Goal: Book appointment/travel/reservation

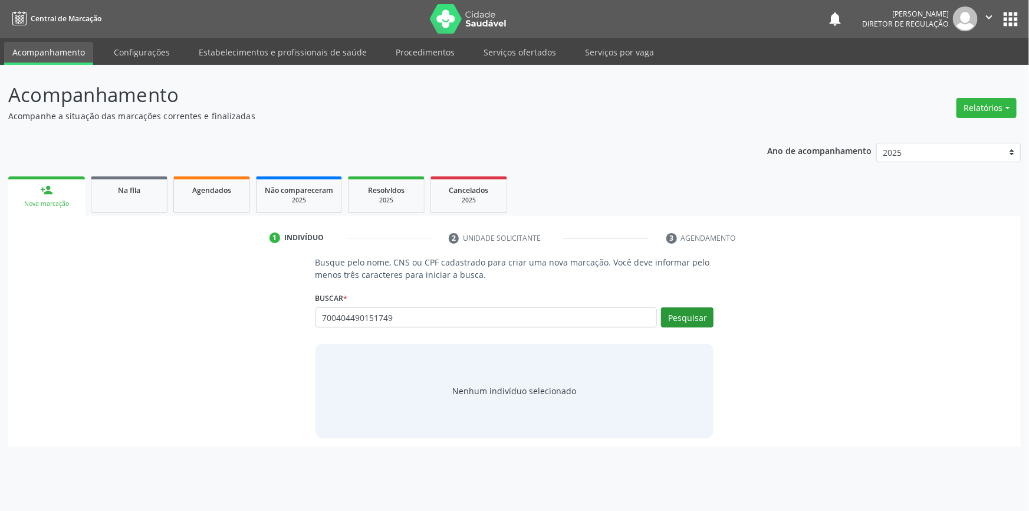
type input "700404490151749"
click at [702, 313] on button "Pesquisar" at bounding box center [687, 317] width 52 height 20
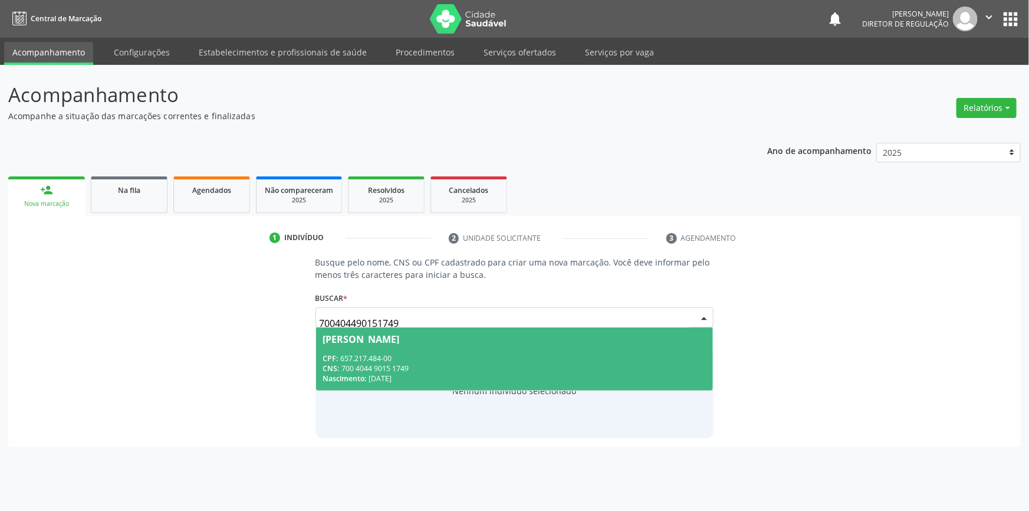
click at [535, 353] on div "CPF: 657.217.484-00" at bounding box center [514, 358] width 383 height 10
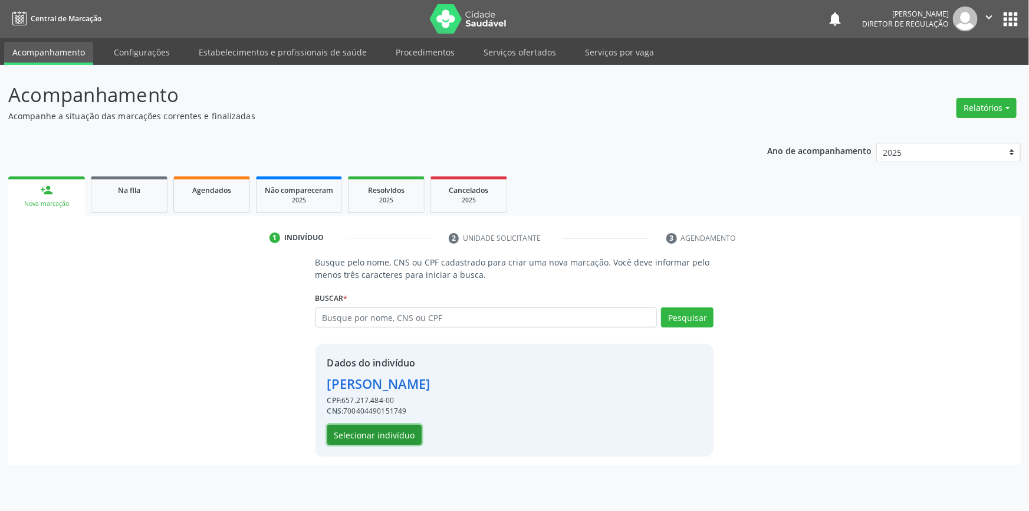
click at [412, 436] on button "Selecionar indivíduo" at bounding box center [374, 435] width 94 height 20
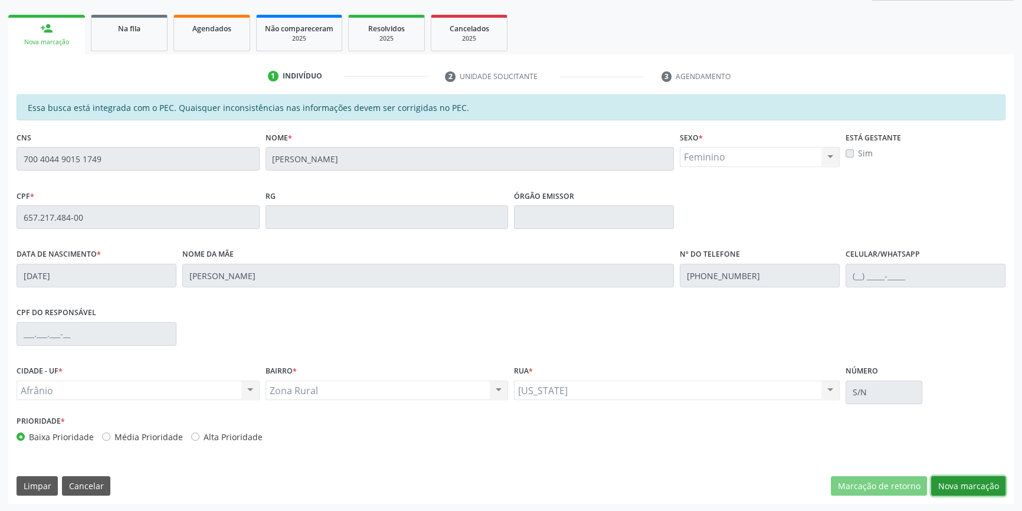
click at [961, 478] on button "Nova marcação" at bounding box center [968, 486] width 74 height 20
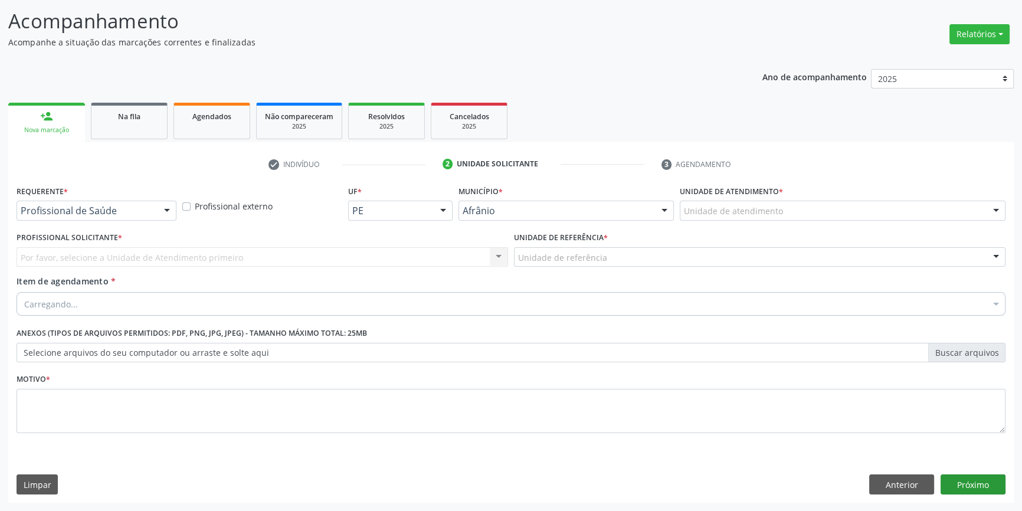
scroll to position [73, 0]
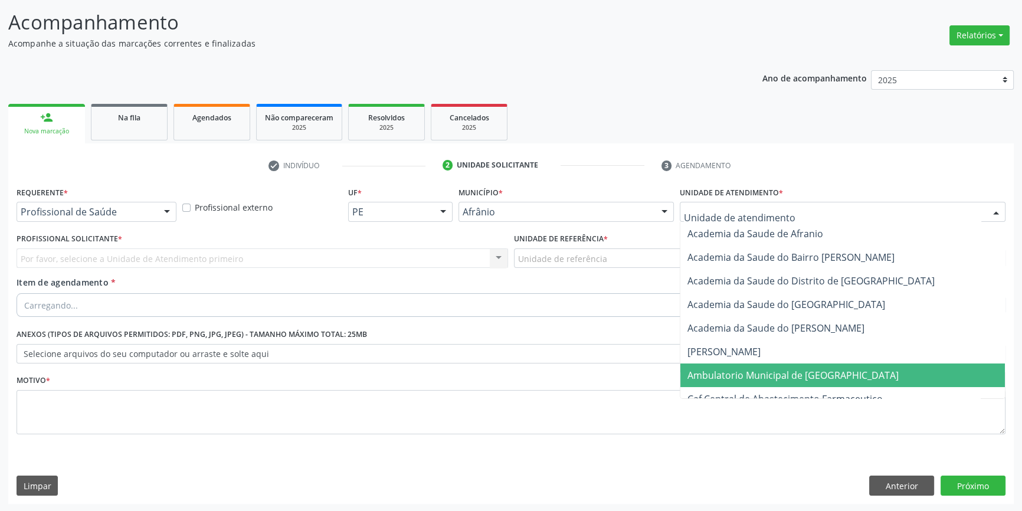
click at [770, 381] on span "Ambulatorio Municipal de [GEOGRAPHIC_DATA]" at bounding box center [842, 375] width 324 height 24
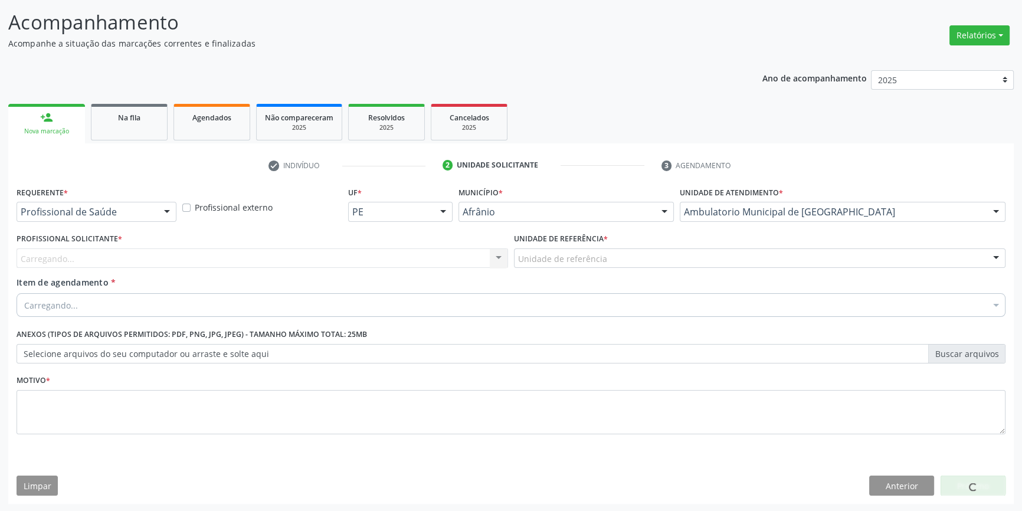
click at [634, 258] on div "Unidade de referência" at bounding box center [759, 258] width 491 height 20
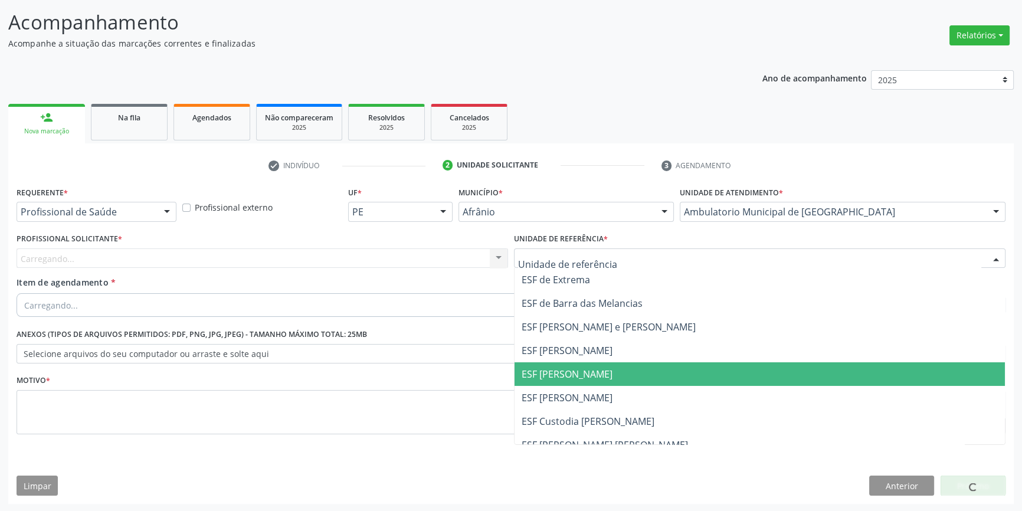
drag, startPoint x: 612, startPoint y: 373, endPoint x: 419, endPoint y: 290, distance: 209.5
click at [610, 373] on span "ESF [PERSON_NAME]" at bounding box center [759, 374] width 490 height 24
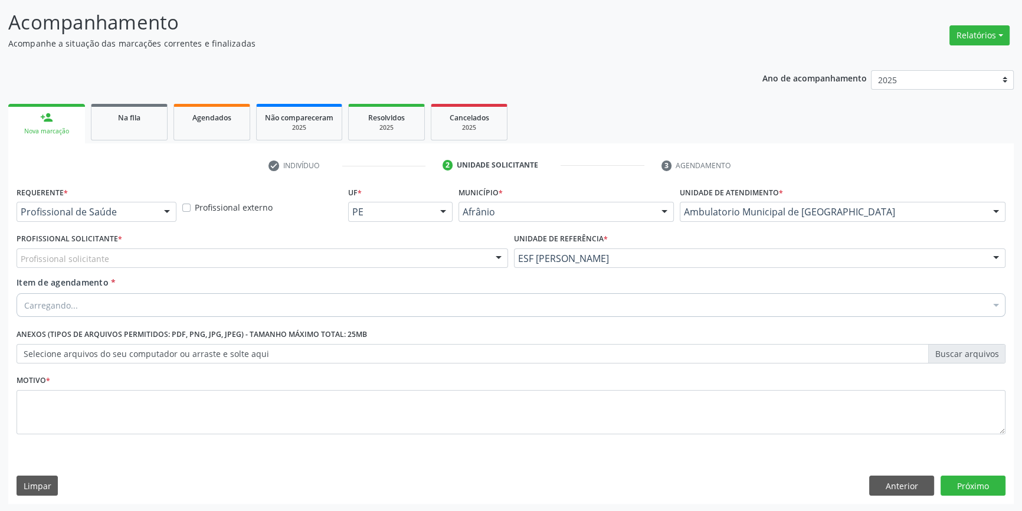
click at [403, 255] on div "Profissional solicitante" at bounding box center [262, 258] width 491 height 20
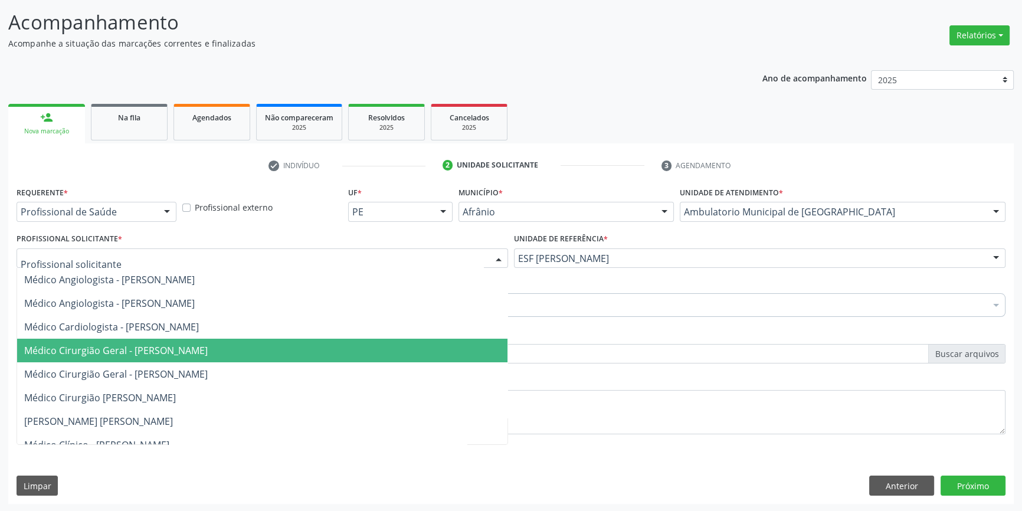
click at [208, 349] on span "Médico Cirurgião Geral - [PERSON_NAME]" at bounding box center [115, 350] width 183 height 13
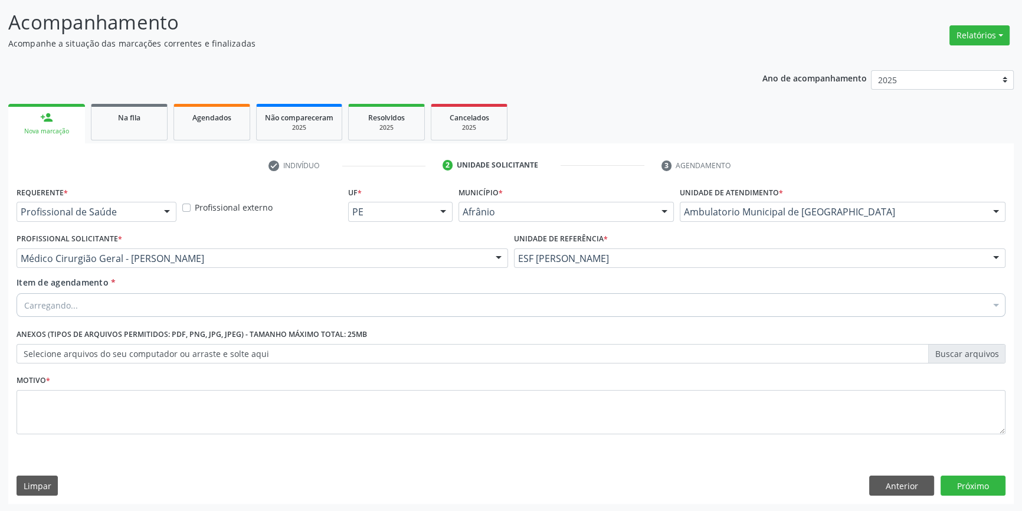
click at [185, 307] on div "Carregando..." at bounding box center [511, 305] width 989 height 24
click at [160, 305] on div "Buscar por procedimentos" at bounding box center [511, 305] width 989 height 24
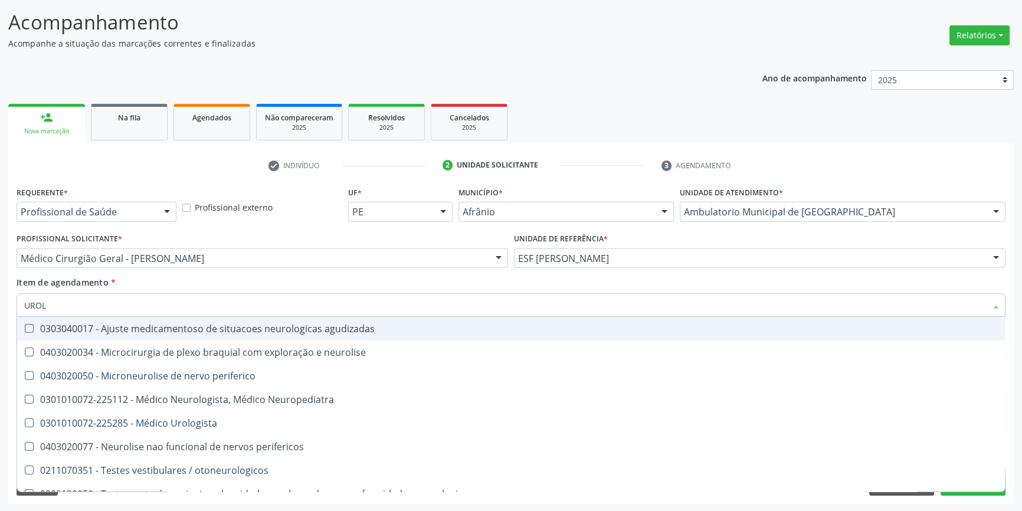
type input "UROLO"
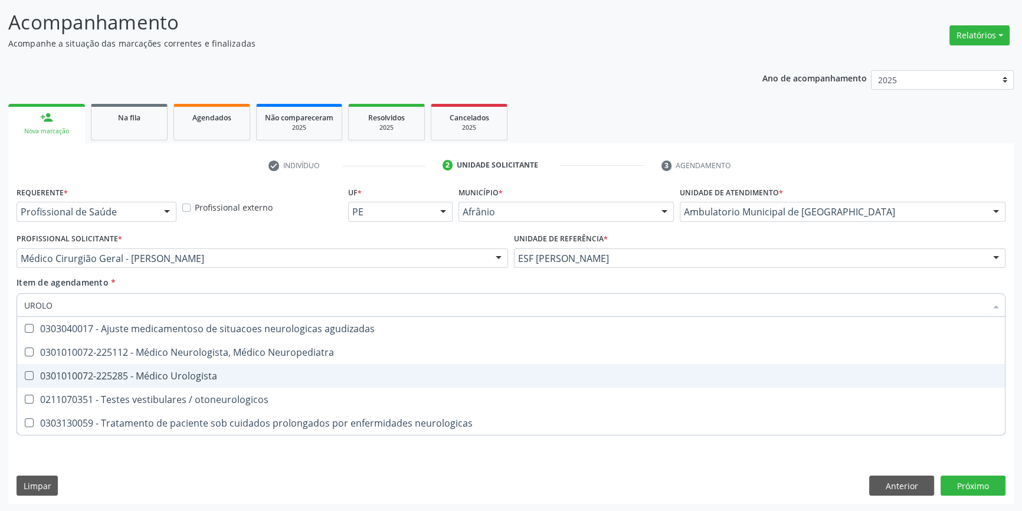
click at [193, 374] on div "0301010072-225285 - Médico Urologista" at bounding box center [510, 375] width 973 height 9
checkbox Urologista "true"
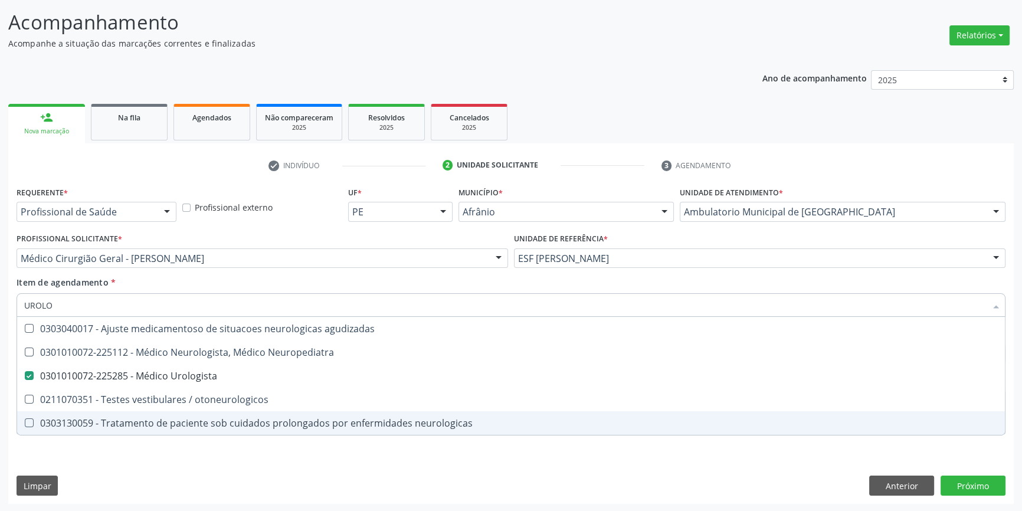
click at [165, 454] on div "Requerente * Profissional de Saúde Profissional de Saúde Paciente Nenhum result…" at bounding box center [510, 343] width 1005 height 320
checkbox Neuropediatra "true"
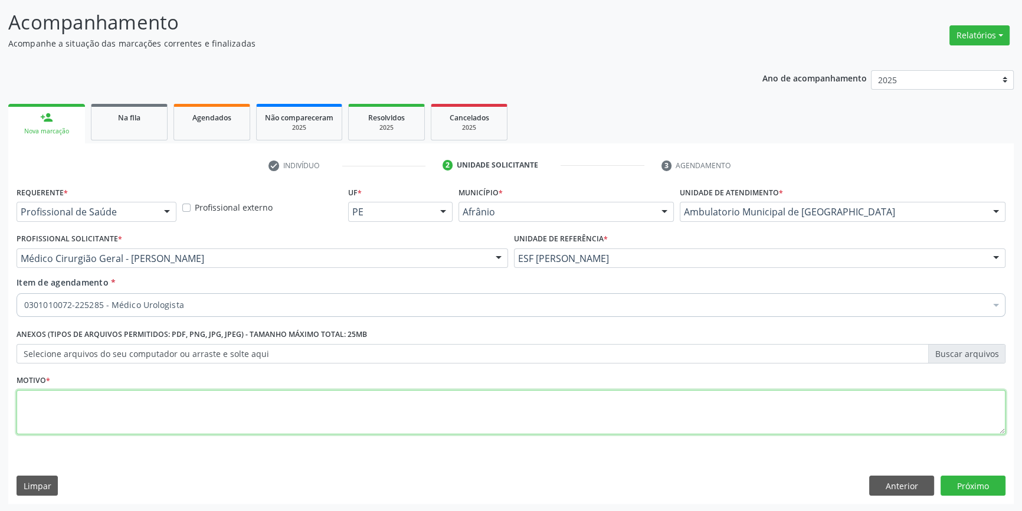
click at [144, 411] on textarea at bounding box center [511, 412] width 989 height 45
type textarea "'"
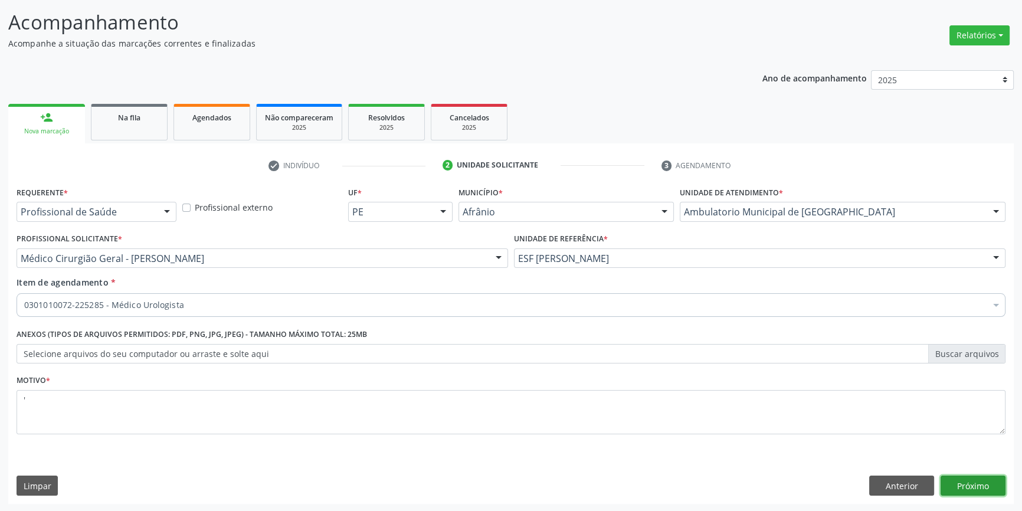
click at [984, 481] on button "Próximo" at bounding box center [972, 485] width 65 height 20
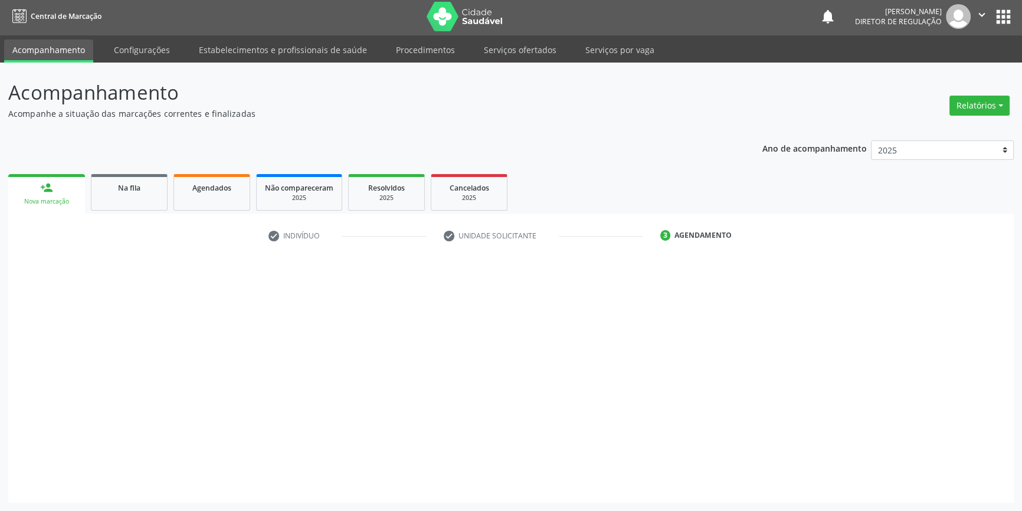
scroll to position [1, 0]
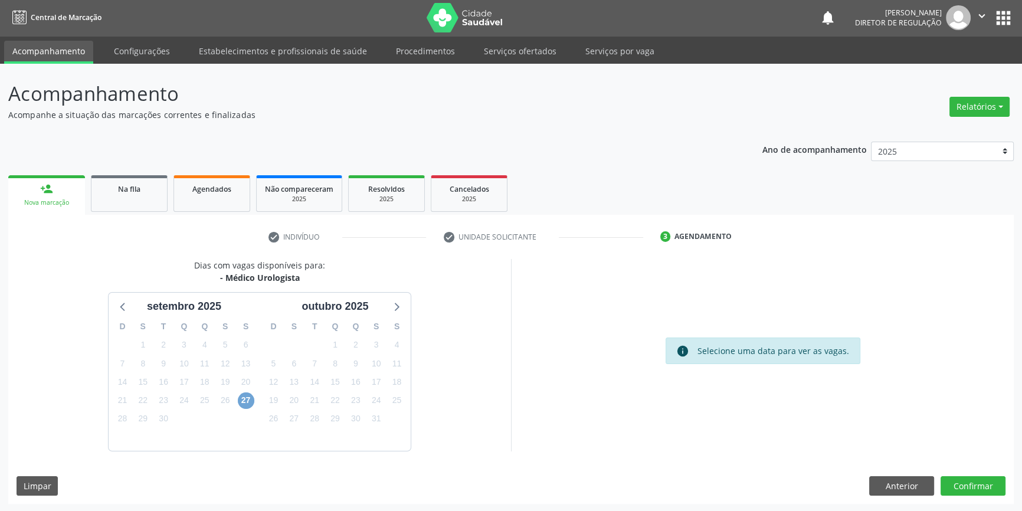
click at [244, 398] on span "27" at bounding box center [246, 400] width 17 height 17
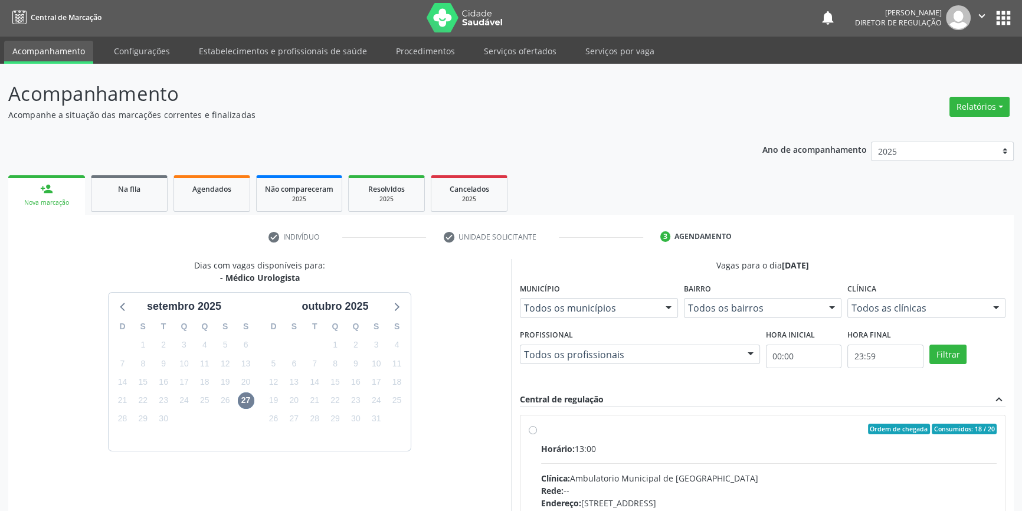
click at [566, 429] on div "Ordem de chegada Consumidos: 18 / 20" at bounding box center [768, 428] width 455 height 11
click at [537, 429] on input "Ordem de chegada Consumidos: 18 / 20 Horário: 13:00 Clínica: Ambulatorio Munici…" at bounding box center [532, 428] width 8 height 11
radio input "true"
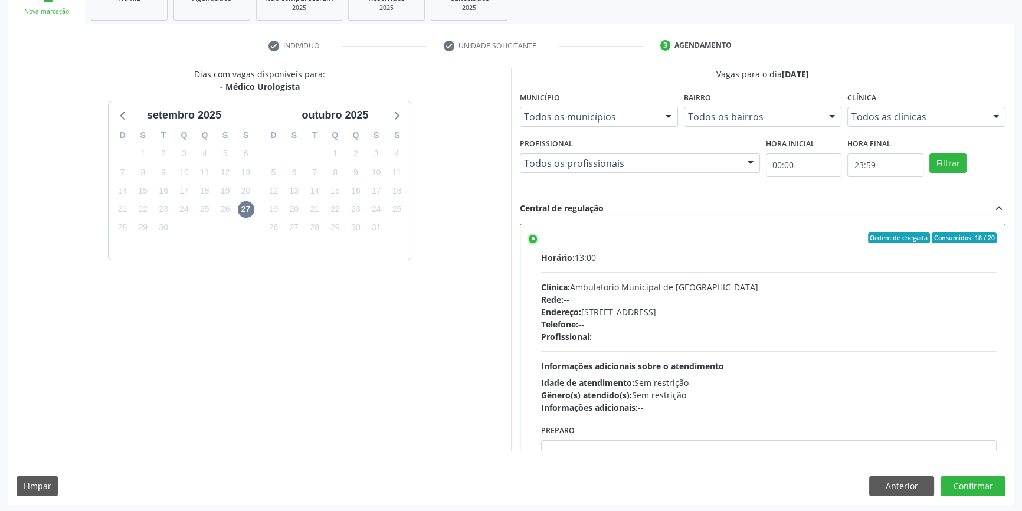
scroll to position [193, 0]
click at [983, 484] on button "Confirmar" at bounding box center [972, 485] width 65 height 20
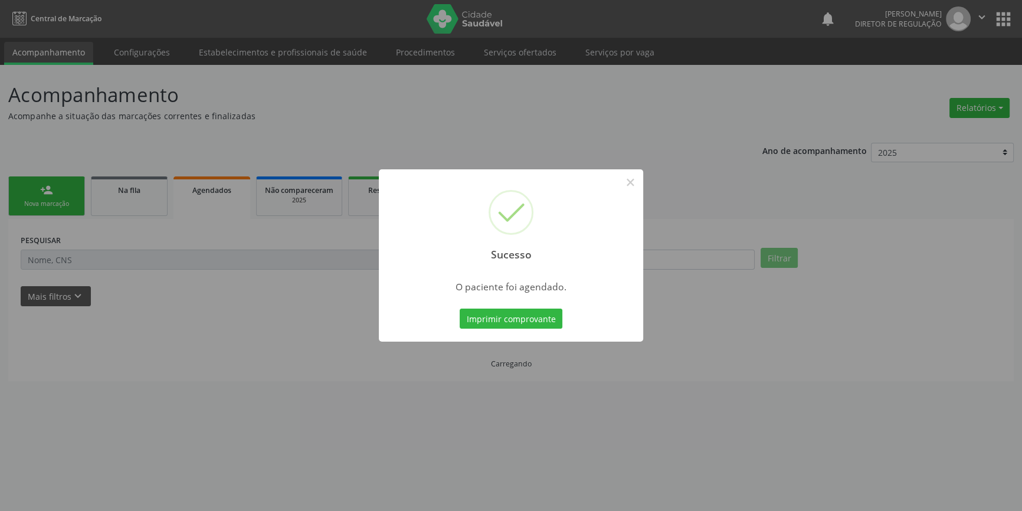
scroll to position [0, 0]
click at [534, 325] on button "Imprimir comprovante" at bounding box center [515, 318] width 103 height 20
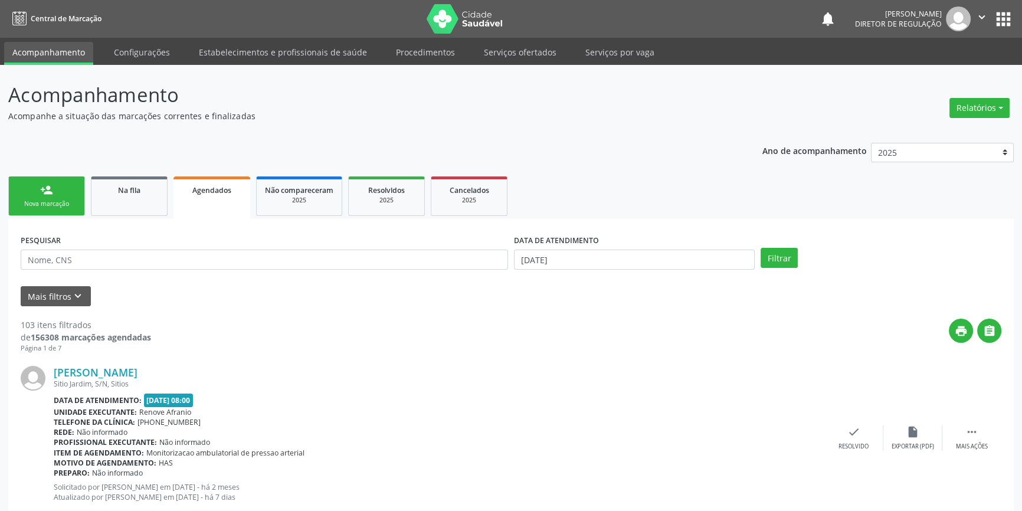
click at [47, 187] on div "person_add" at bounding box center [46, 189] width 13 height 13
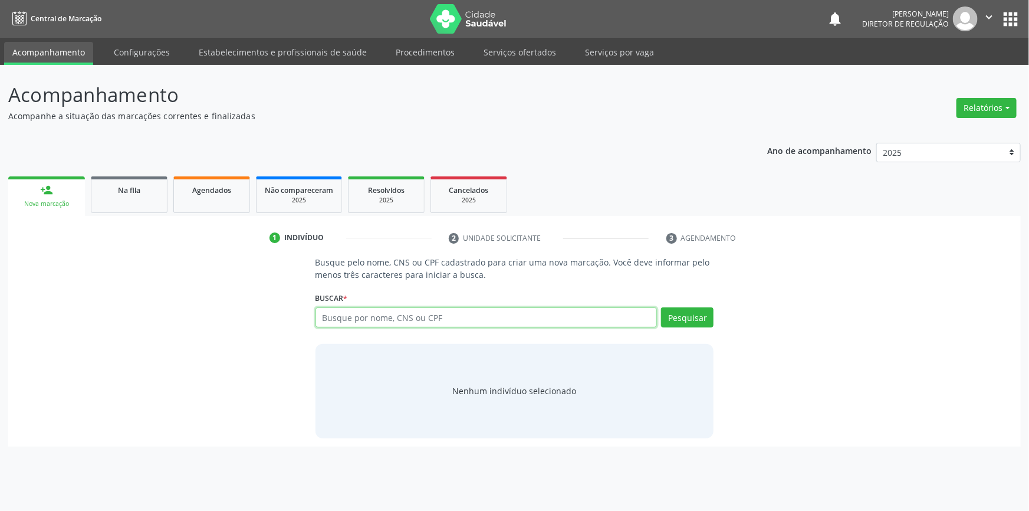
click at [321, 318] on input "text" at bounding box center [487, 317] width 342 height 20
type input "702207133758910"
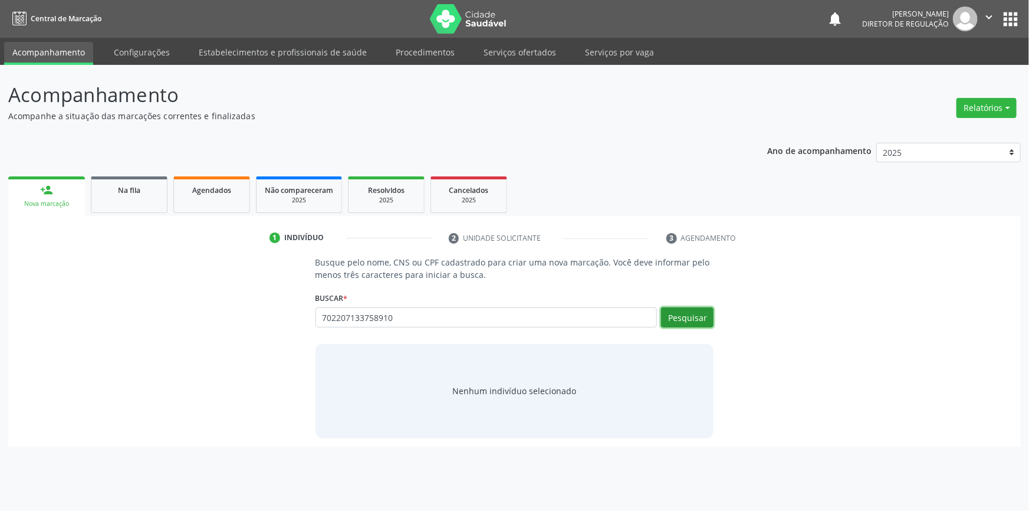
click at [711, 319] on button "Pesquisar" at bounding box center [687, 317] width 52 height 20
type input "702207133758910"
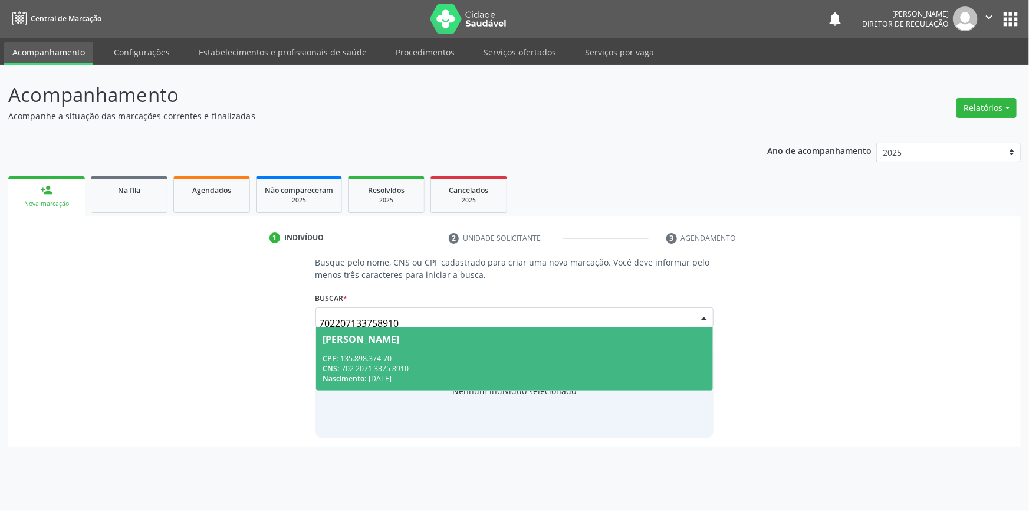
click at [441, 349] on span "[PERSON_NAME] CPF: 135.898.374-70 CNS: 702 2071 3375 8910 Nascimento: [DATE]" at bounding box center [515, 358] width 398 height 63
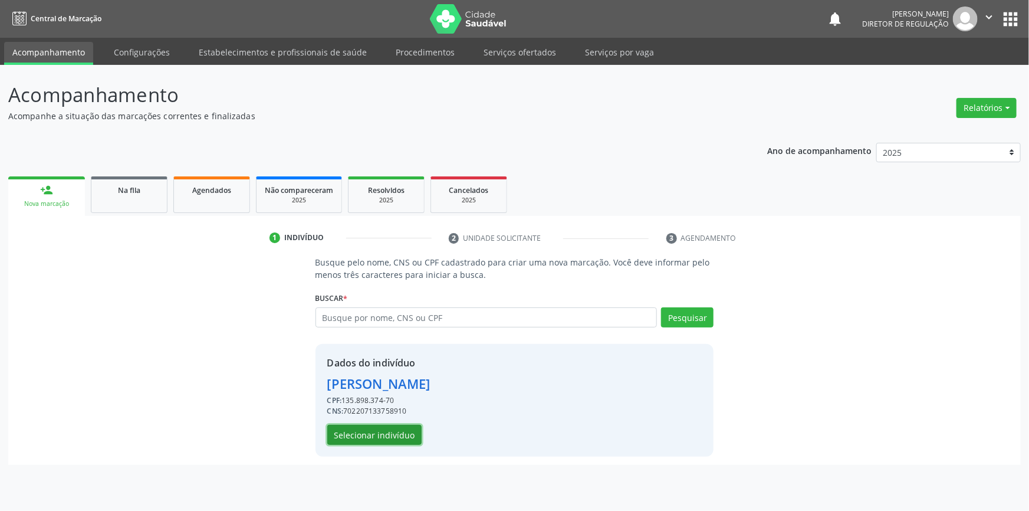
click at [400, 431] on button "Selecionar indivíduo" at bounding box center [374, 435] width 94 height 20
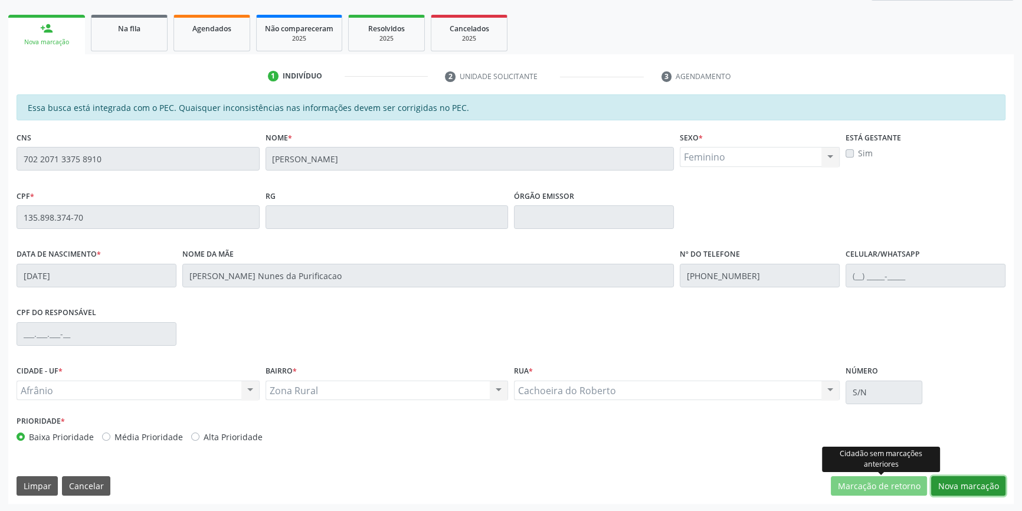
click at [942, 477] on button "Nova marcação" at bounding box center [968, 486] width 74 height 20
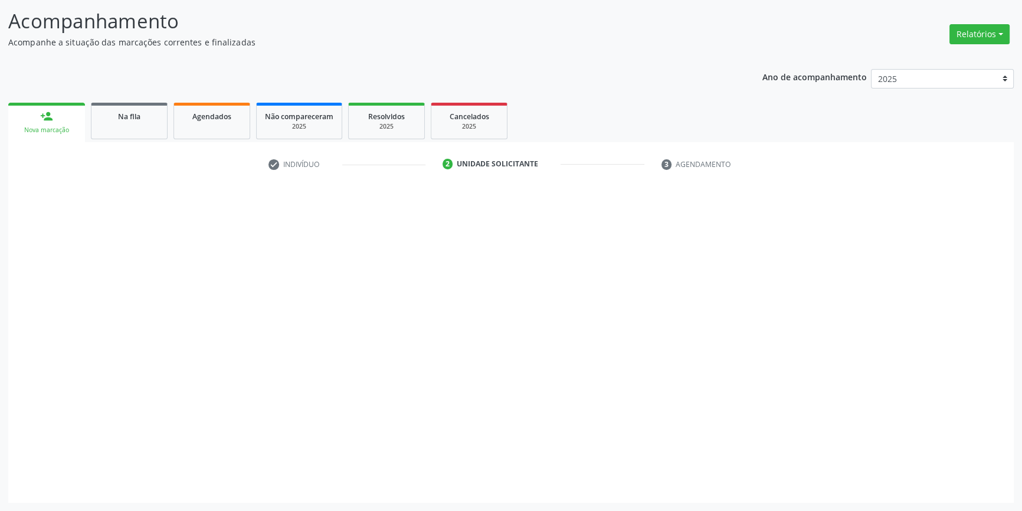
scroll to position [73, 0]
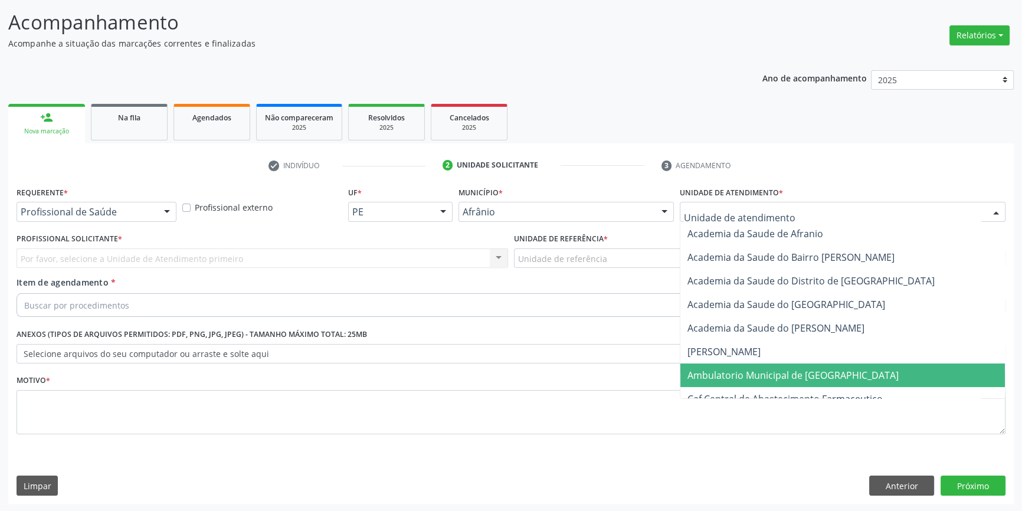
click at [736, 369] on span "Ambulatorio Municipal de [GEOGRAPHIC_DATA]" at bounding box center [792, 375] width 211 height 13
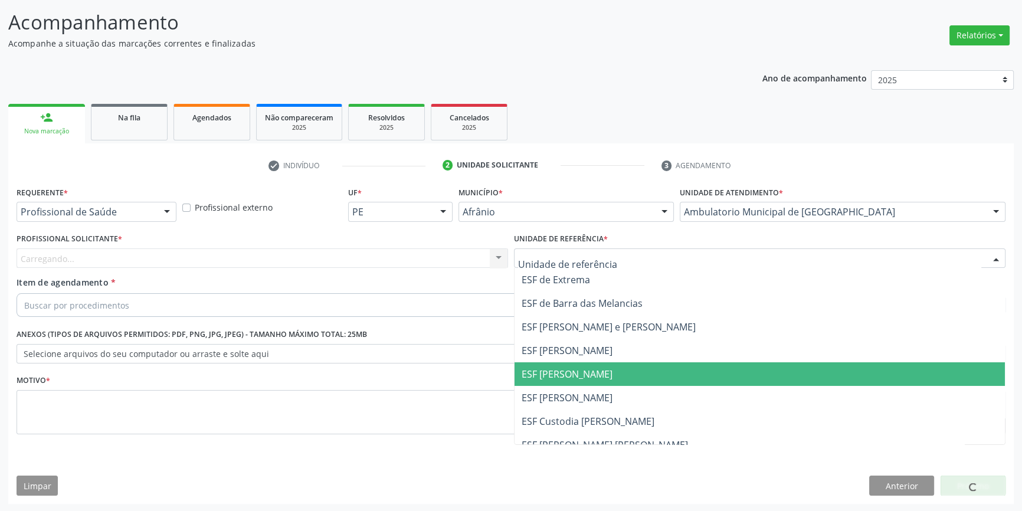
drag, startPoint x: 593, startPoint y: 375, endPoint x: 482, endPoint y: 303, distance: 131.4
click at [590, 375] on span "ESF [PERSON_NAME]" at bounding box center [566, 373] width 91 height 13
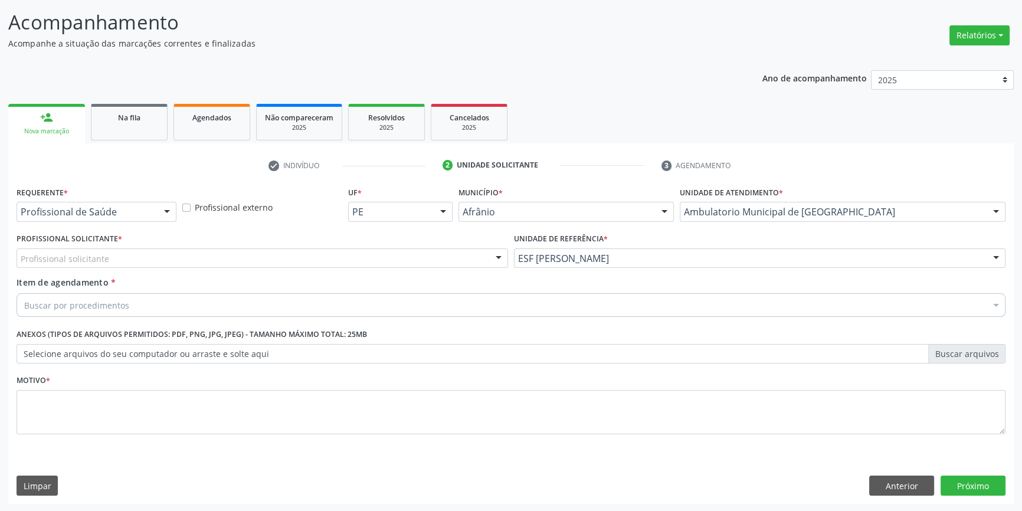
click at [398, 257] on div "Profissional solicitante" at bounding box center [262, 258] width 491 height 20
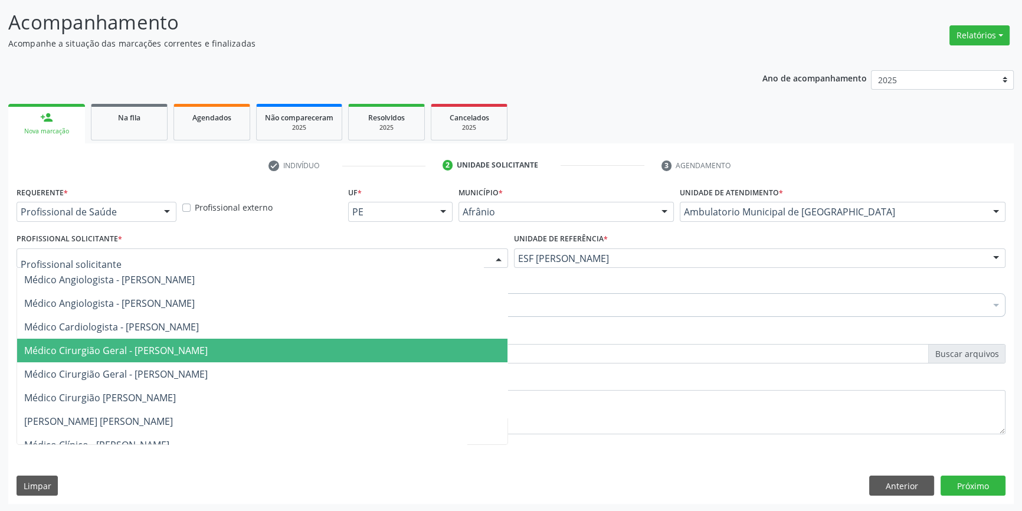
click at [208, 344] on span "Médico Cirurgião Geral - [PERSON_NAME]" at bounding box center [115, 350] width 183 height 13
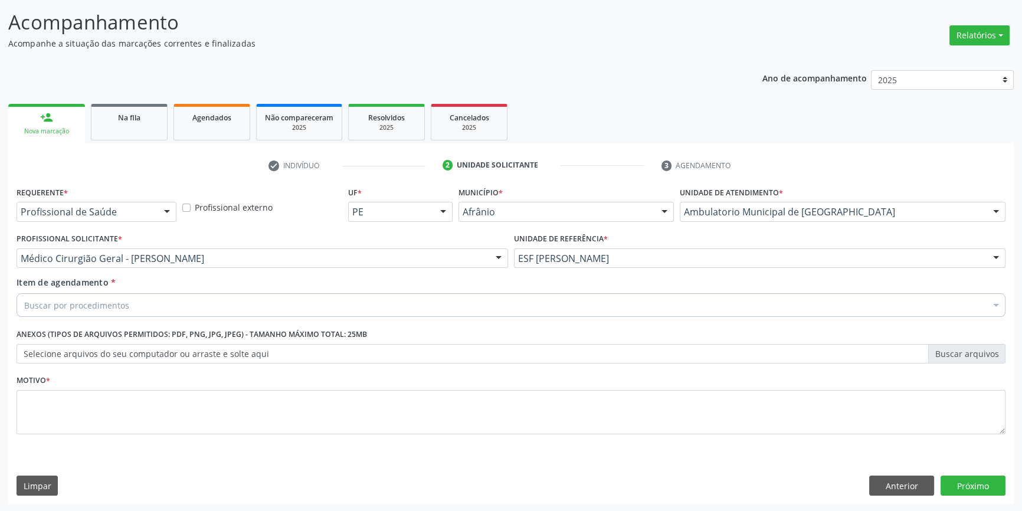
click at [208, 307] on div "Buscar por procedimentos" at bounding box center [511, 305] width 989 height 24
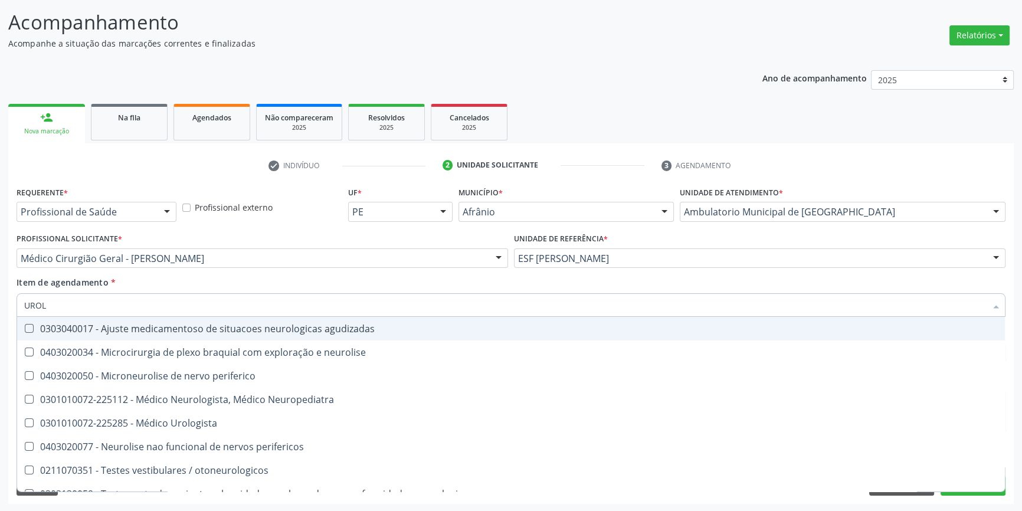
type input "UROLO"
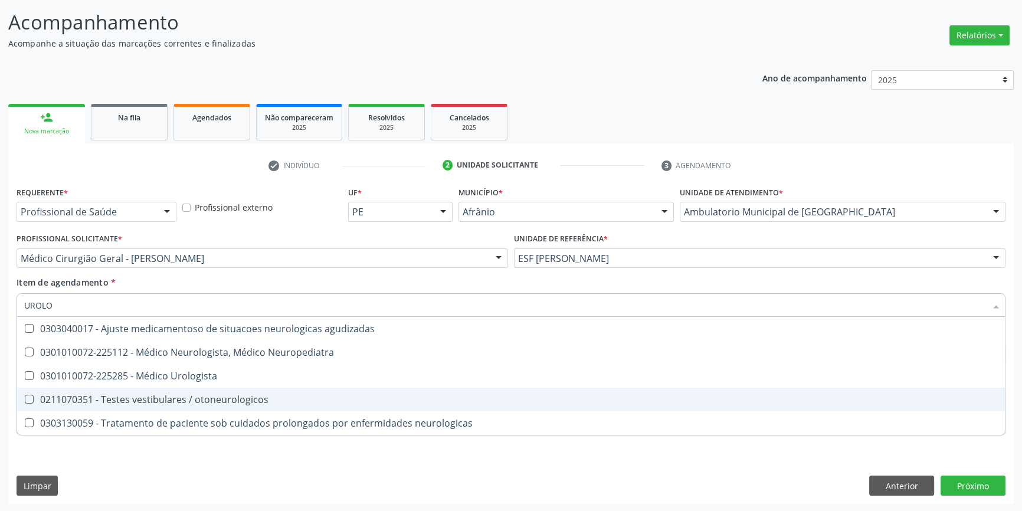
click at [231, 391] on span "0211070351 - Testes vestibulares / otoneurologicos" at bounding box center [510, 400] width 987 height 24
checkbox otoneurologicos "true"
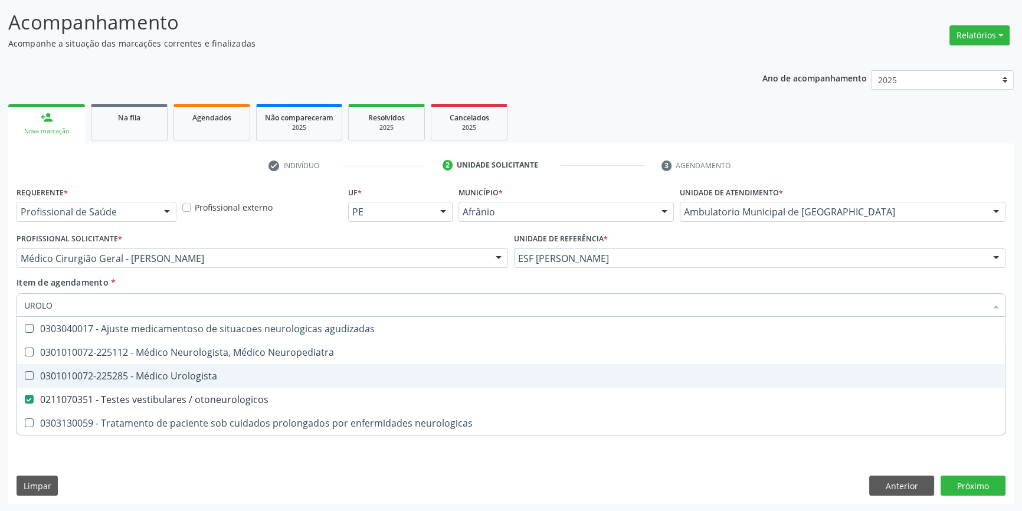
click at [224, 379] on div "0301010072-225285 - Médico Urologista" at bounding box center [510, 375] width 973 height 9
checkbox Urologista "true"
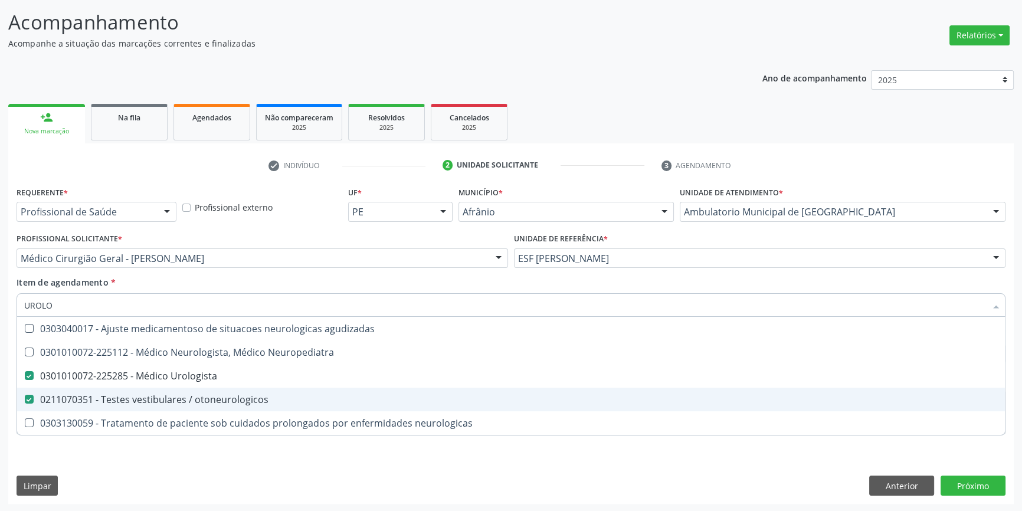
drag, startPoint x: 206, startPoint y: 402, endPoint x: 204, endPoint y: 409, distance: 7.5
click at [206, 403] on div "0211070351 - Testes vestibulares / otoneurologicos" at bounding box center [510, 399] width 973 height 9
checkbox otoneurologicos "false"
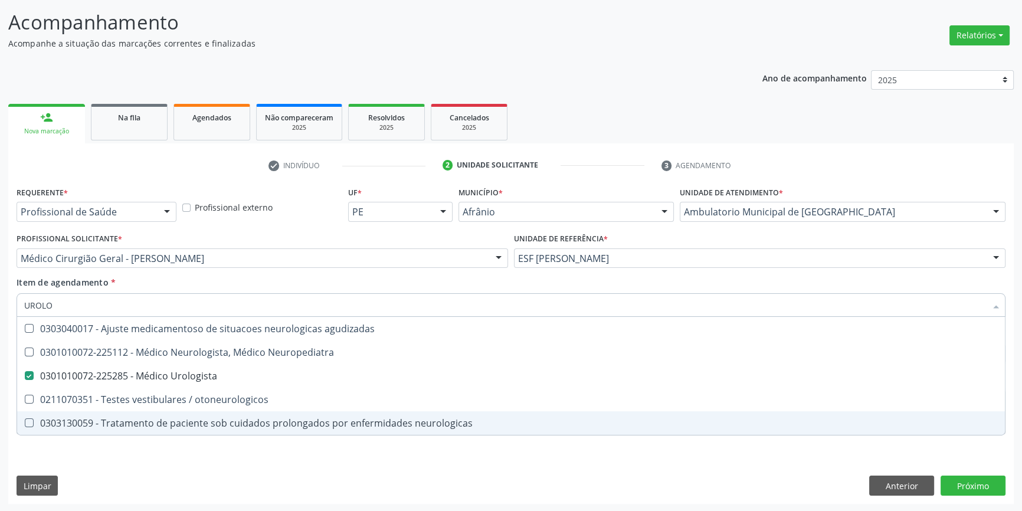
click at [172, 459] on div "Requerente * Profissional de Saúde Profissional de Saúde Paciente Nenhum result…" at bounding box center [510, 343] width 1005 height 320
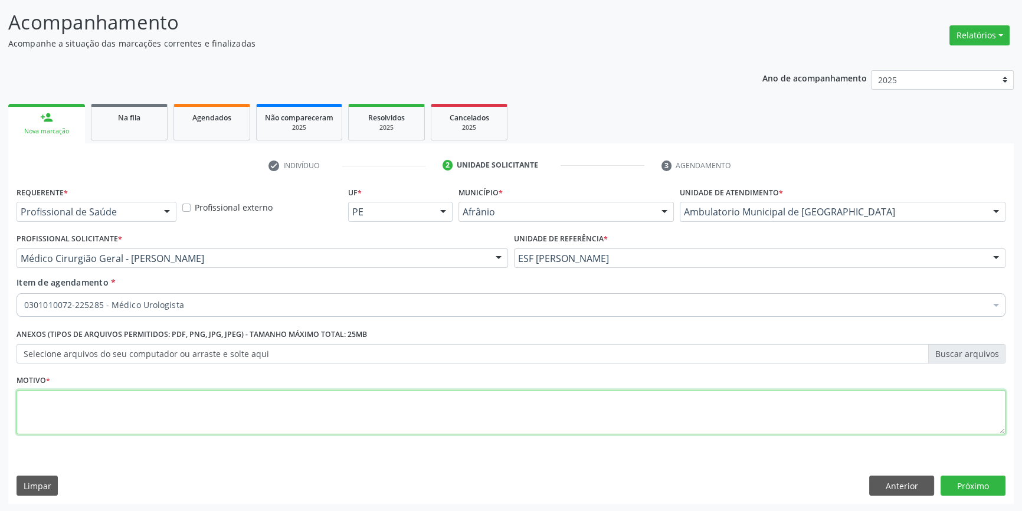
click at [144, 411] on textarea at bounding box center [511, 412] width 989 height 45
type textarea "'"
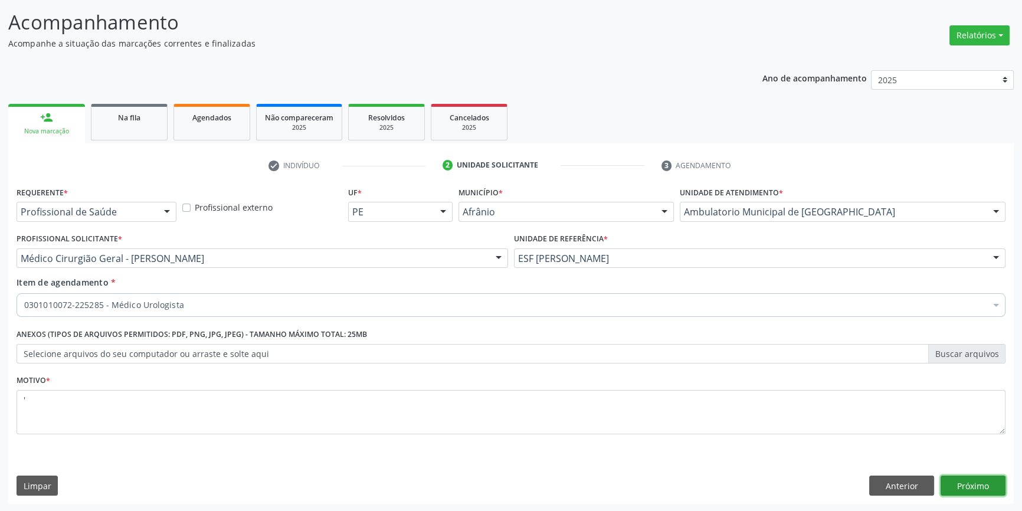
click at [956, 477] on button "Próximo" at bounding box center [972, 485] width 65 height 20
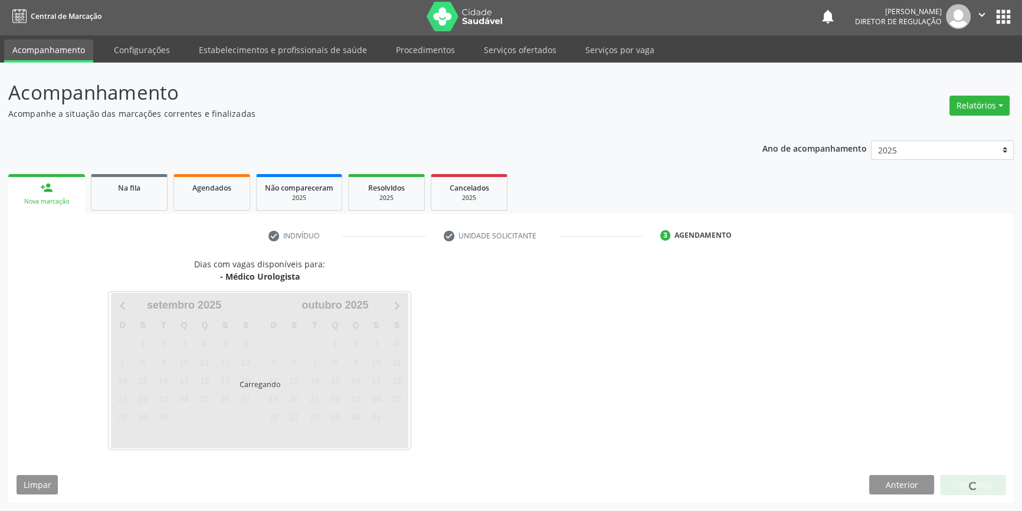
scroll to position [1, 0]
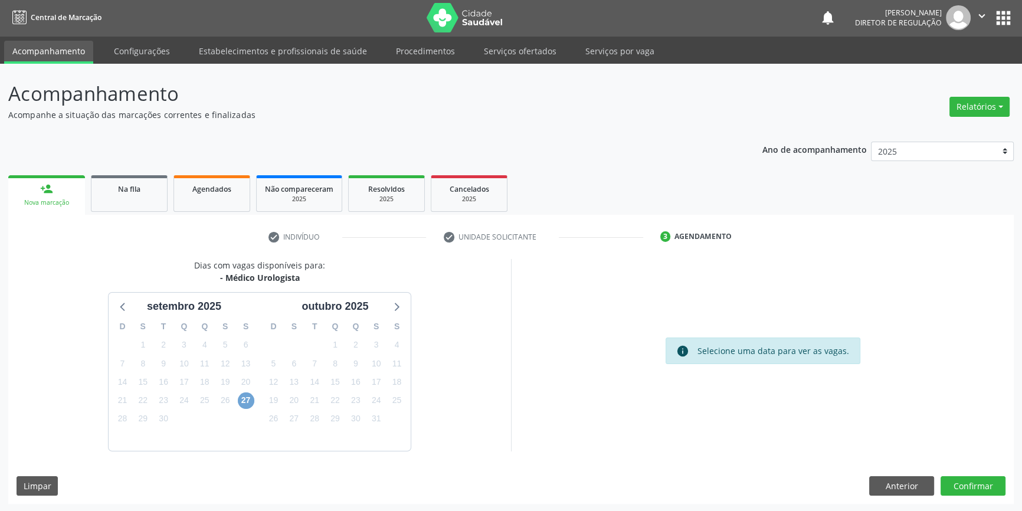
click at [242, 402] on span "27" at bounding box center [246, 400] width 17 height 17
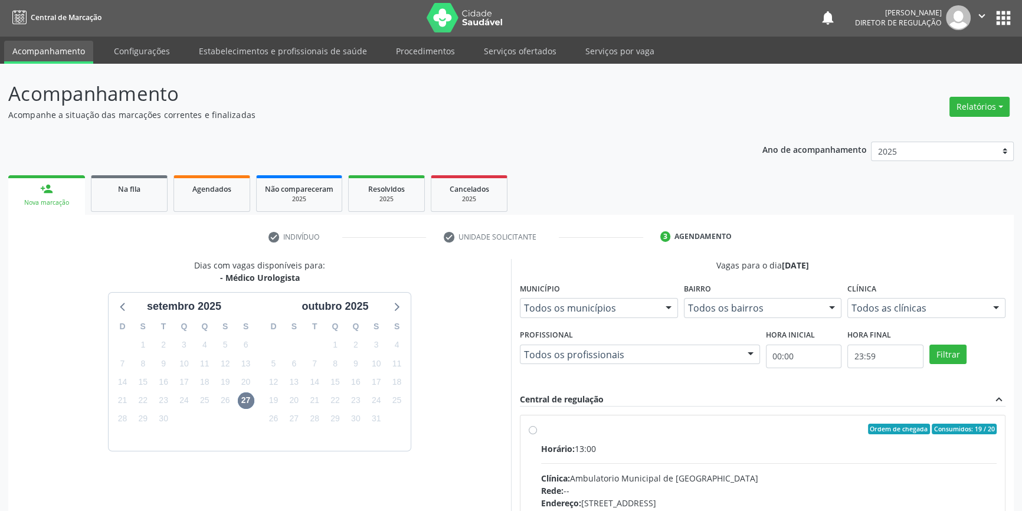
click at [554, 452] on span "Horário:" at bounding box center [558, 448] width 34 height 11
click at [537, 434] on input "Ordem de chegada Consumidos: 19 / 20 Horário: 13:00 Clínica: Ambulatorio Munici…" at bounding box center [532, 428] width 8 height 11
radio input "true"
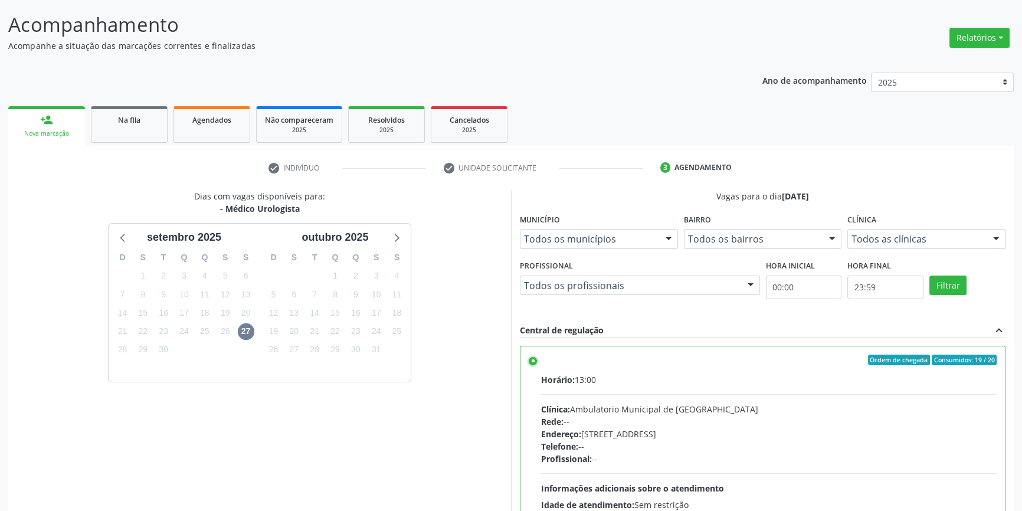
scroll to position [193, 0]
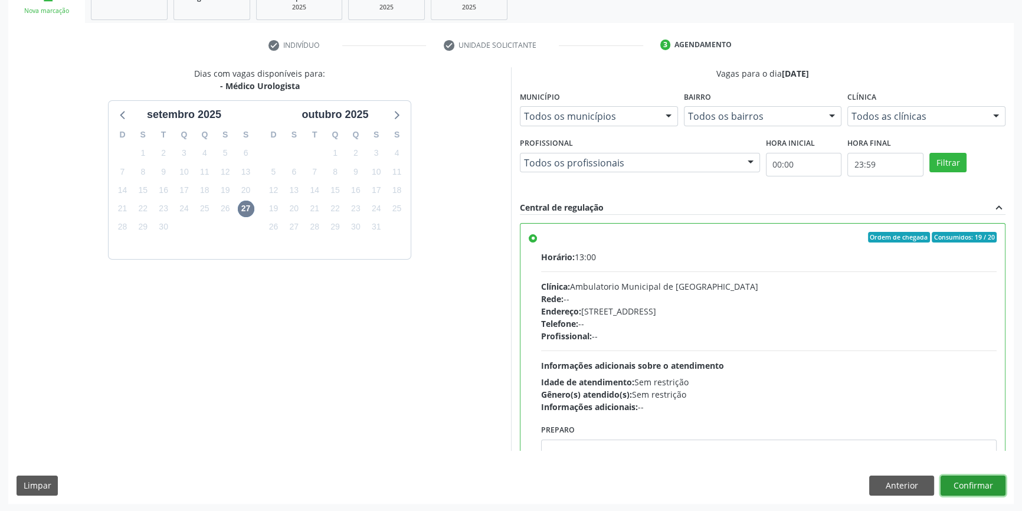
click at [985, 478] on button "Confirmar" at bounding box center [972, 485] width 65 height 20
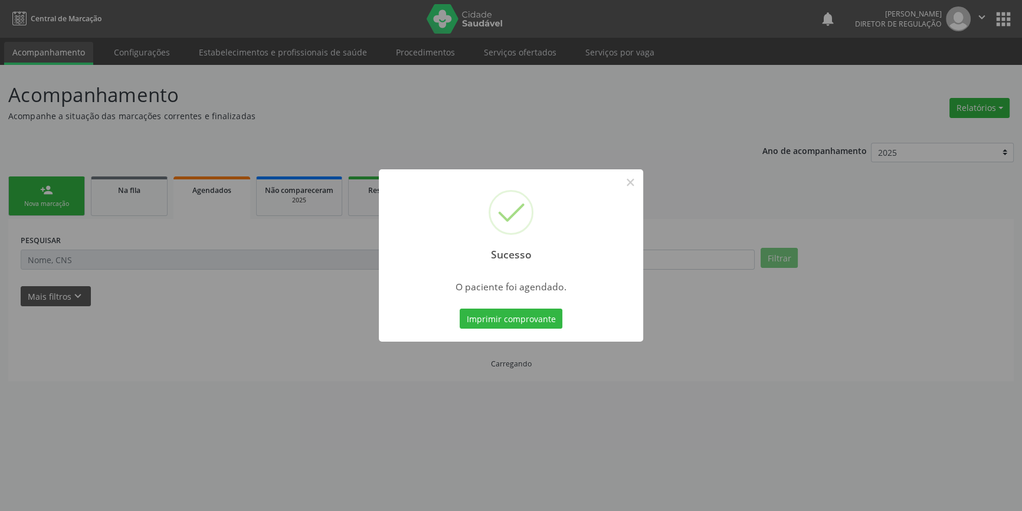
scroll to position [0, 0]
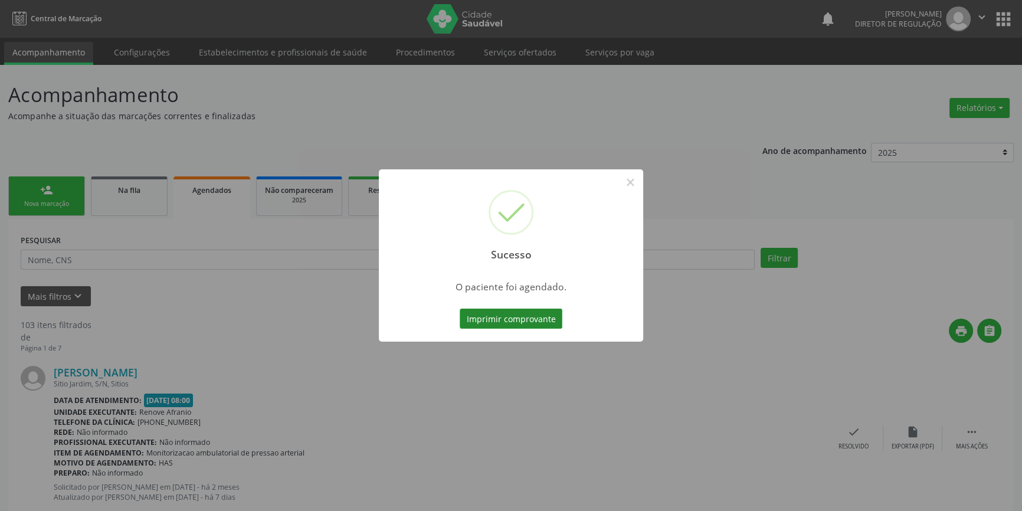
click at [533, 317] on button "Imprimir comprovante" at bounding box center [510, 318] width 103 height 20
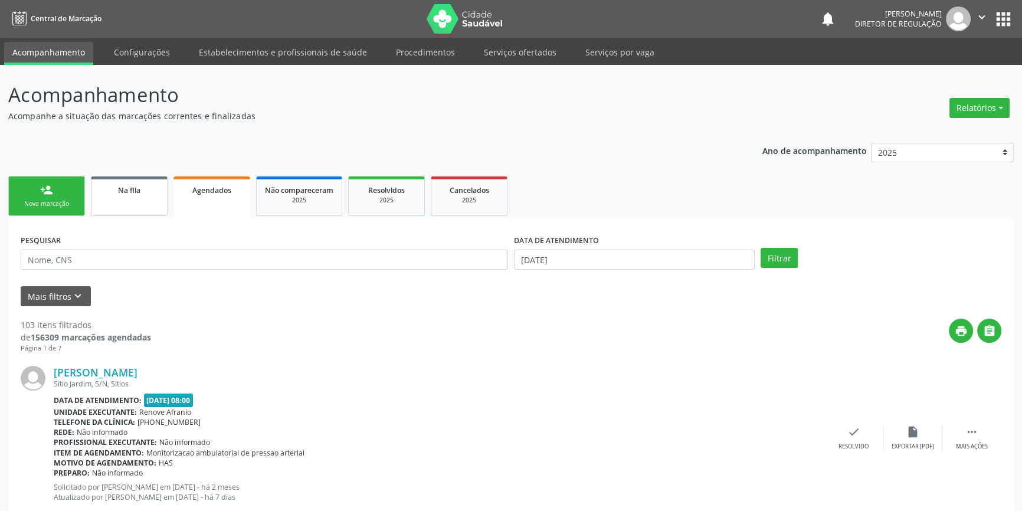
click at [126, 199] on link "Na fila" at bounding box center [129, 196] width 77 height 40
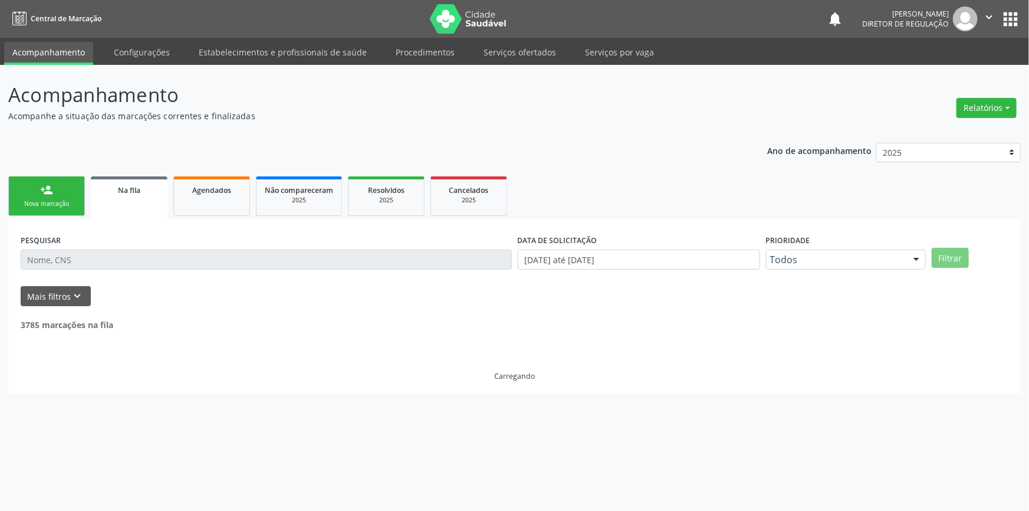
click at [111, 265] on input "text" at bounding box center [266, 259] width 491 height 20
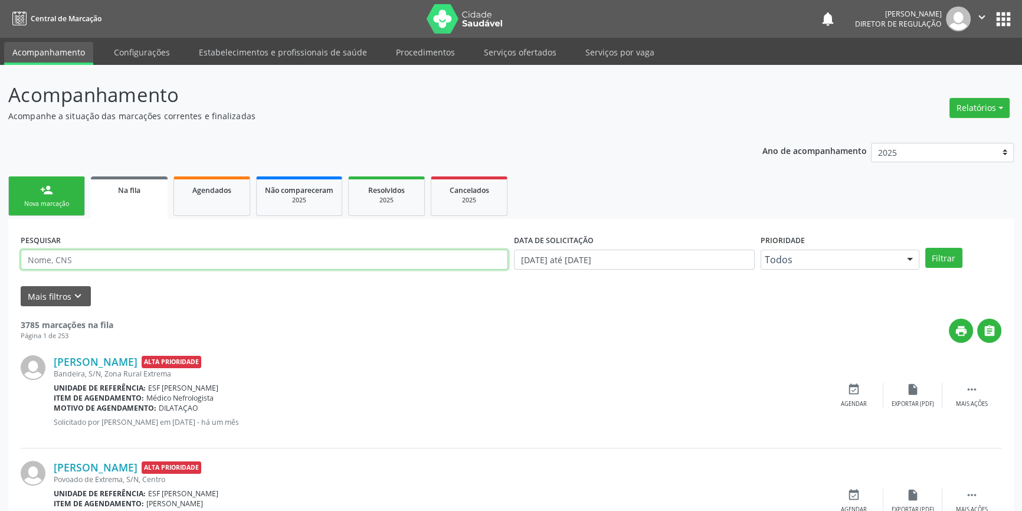
click at [99, 259] on input "text" at bounding box center [264, 259] width 487 height 20
type input "700605979337767"
click at [943, 258] on button "Filtrar" at bounding box center [943, 258] width 37 height 20
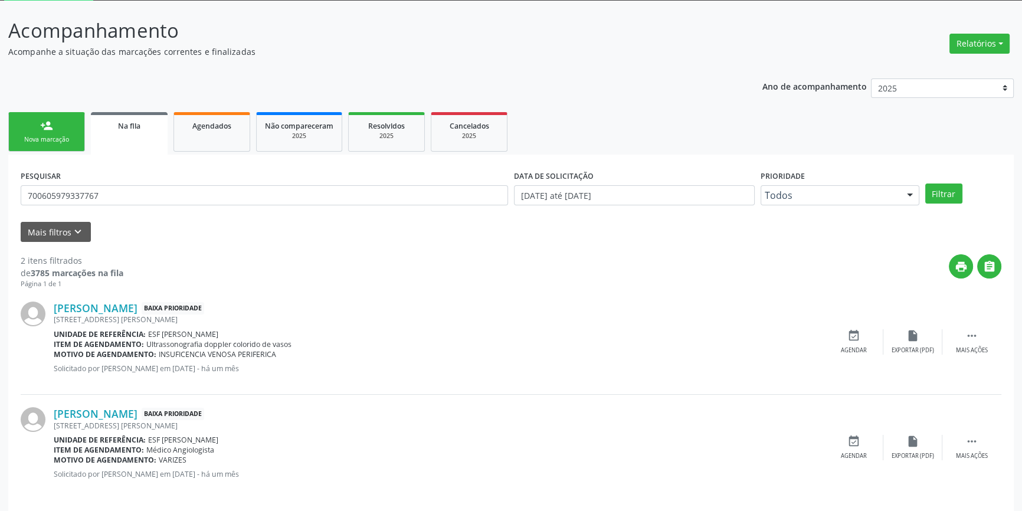
scroll to position [73, 0]
